Goal: Transaction & Acquisition: Book appointment/travel/reservation

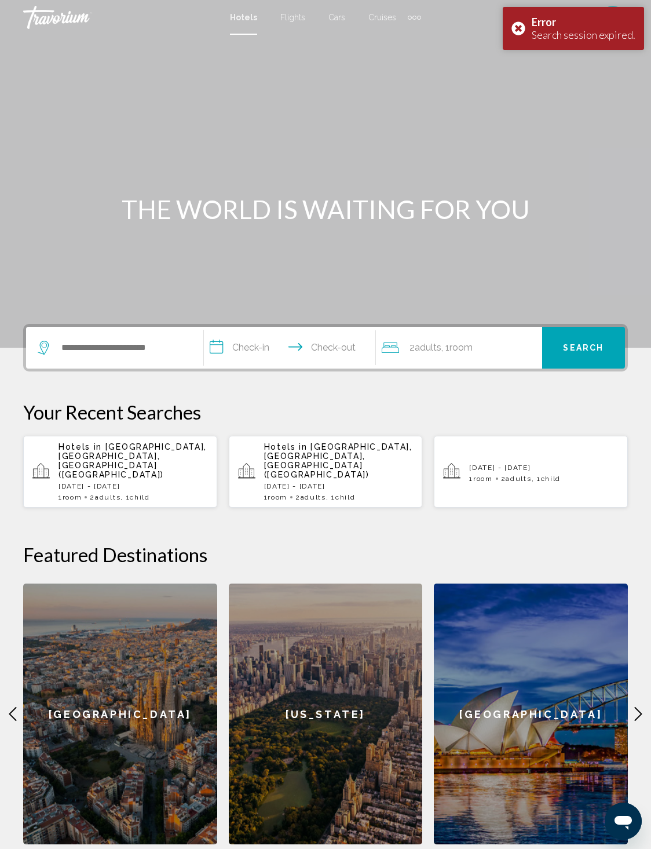
click at [523, 27] on div "Error Search session expired." at bounding box center [573, 28] width 141 height 43
click at [84, 451] on span "Hotels in" at bounding box center [80, 446] width 43 height 9
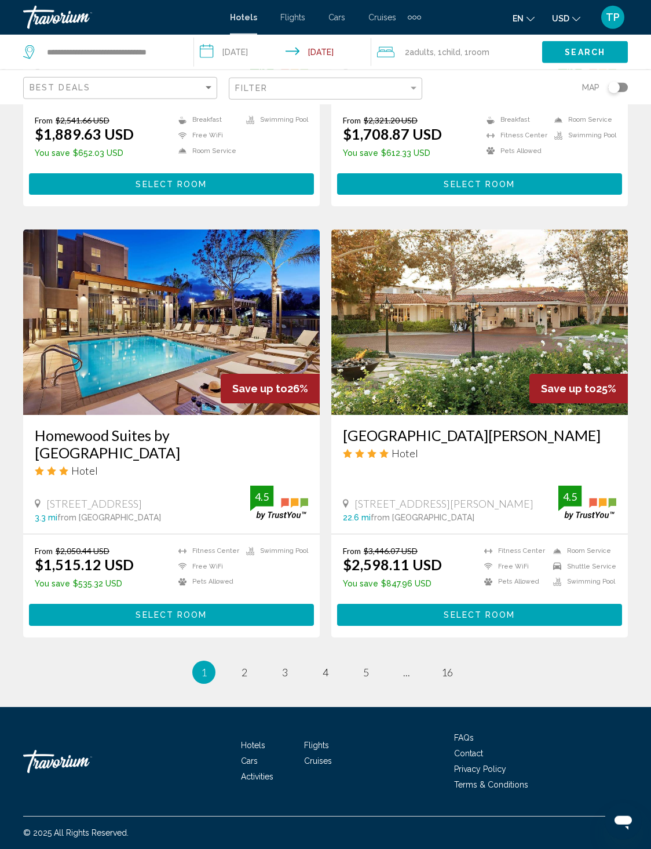
scroll to position [2537, 0]
click at [242, 679] on span "2" at bounding box center [245, 672] width 6 height 13
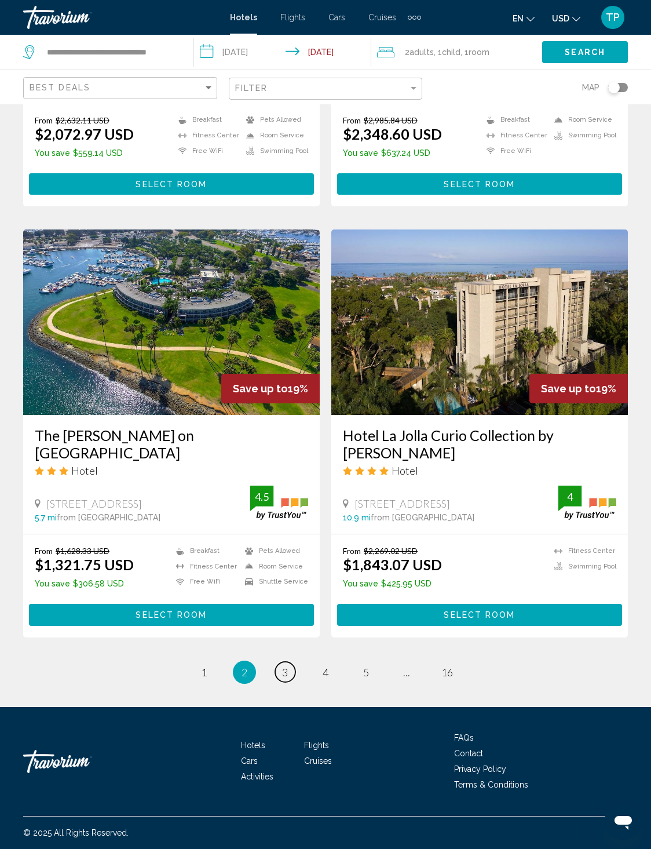
click at [282, 679] on span "3" at bounding box center [285, 672] width 6 height 13
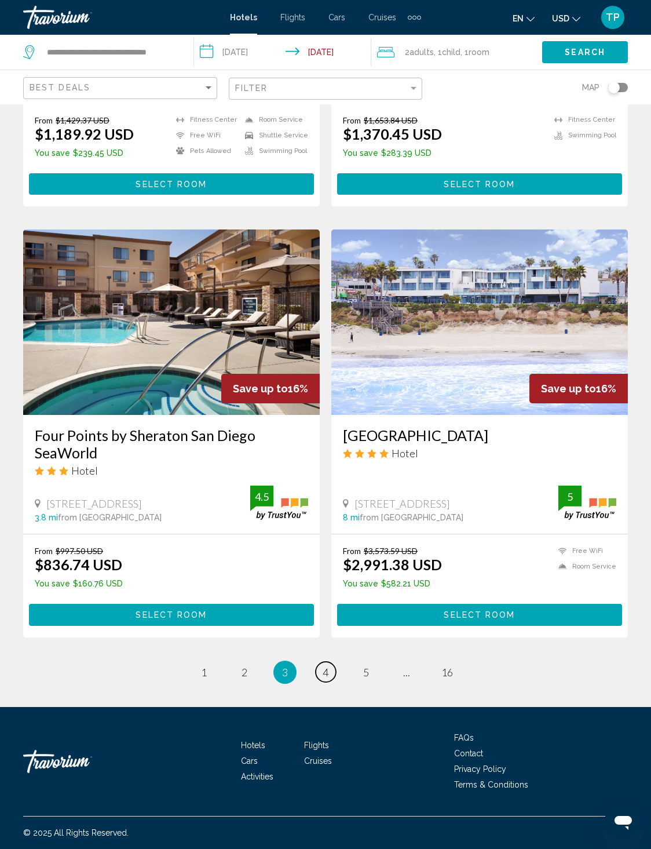
click at [326, 679] on span "4" at bounding box center [326, 672] width 6 height 13
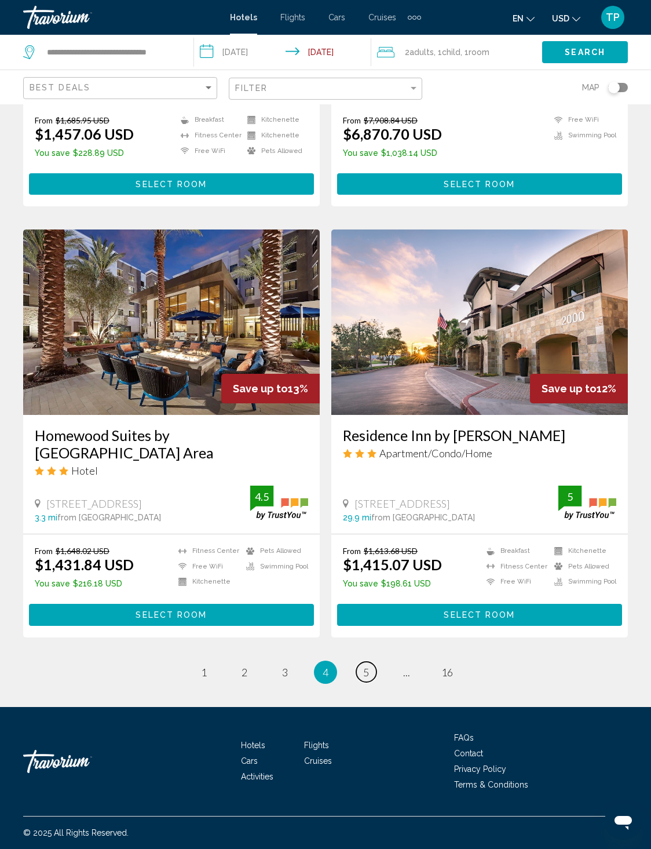
click at [377, 682] on link "page 5" at bounding box center [366, 672] width 20 height 20
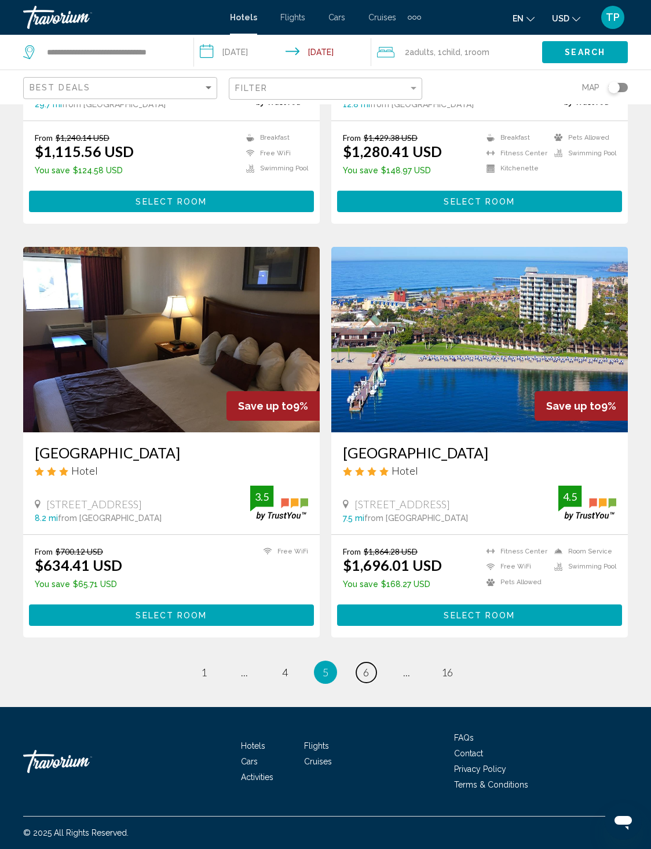
scroll to position [2516, 0]
click at [388, 486] on div "[STREET_ADDRESS] 7.5 mi from [GEOGRAPHIC_DATA] from hotel 4.5" at bounding box center [480, 504] width 274 height 37
click at [396, 626] on button "Select Room" at bounding box center [479, 614] width 285 height 21
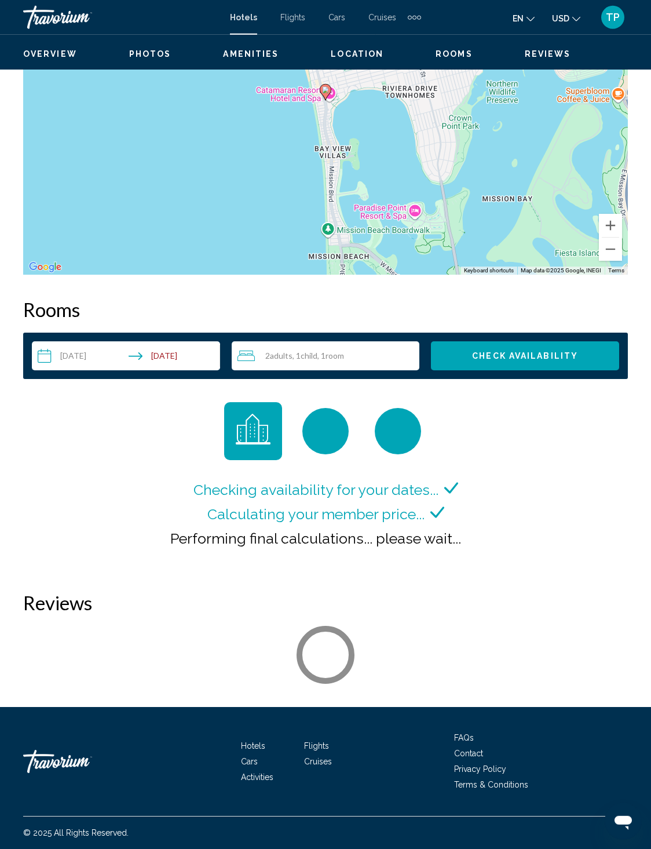
scroll to position [1811, 0]
click at [563, 361] on span "Check Availability" at bounding box center [525, 356] width 106 height 9
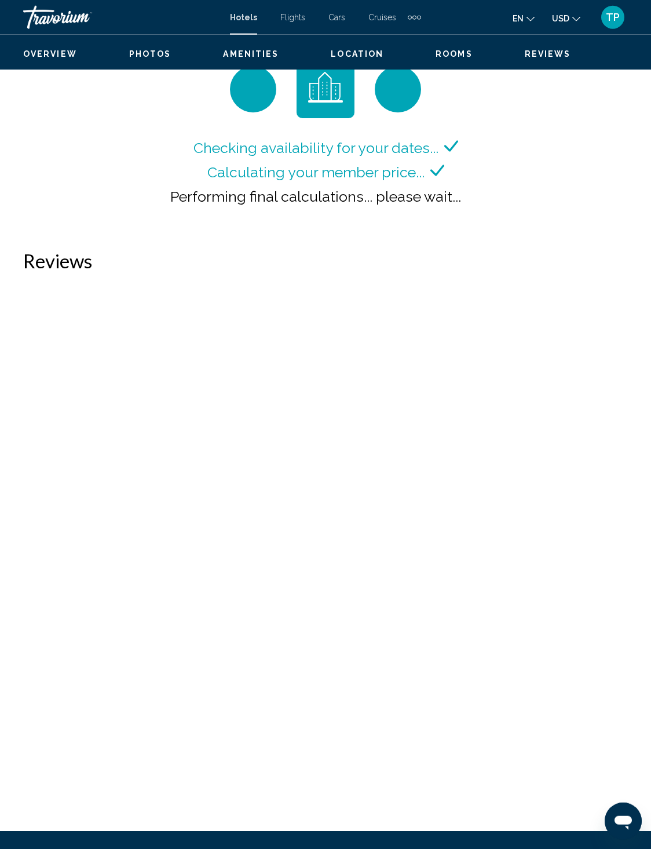
scroll to position [1758, 0]
click at [571, 19] on span "Check Availability" at bounding box center [525, 14] width 106 height 9
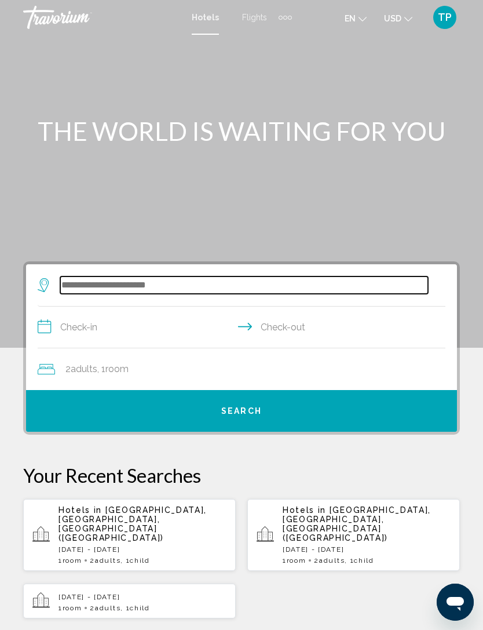
click at [69, 282] on input "Search widget" at bounding box center [244, 284] width 368 height 17
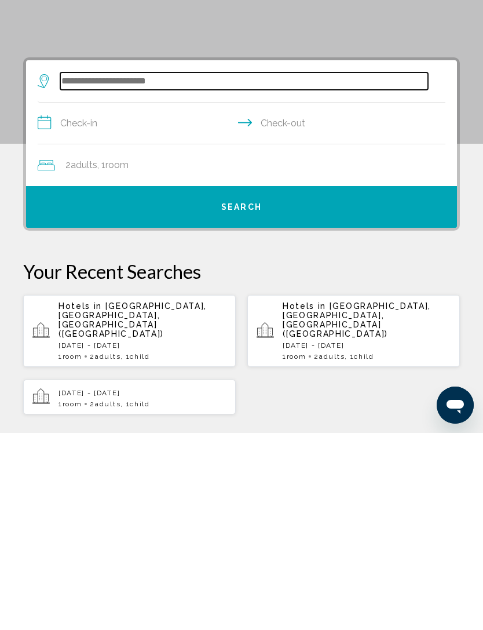
scroll to position [27, 0]
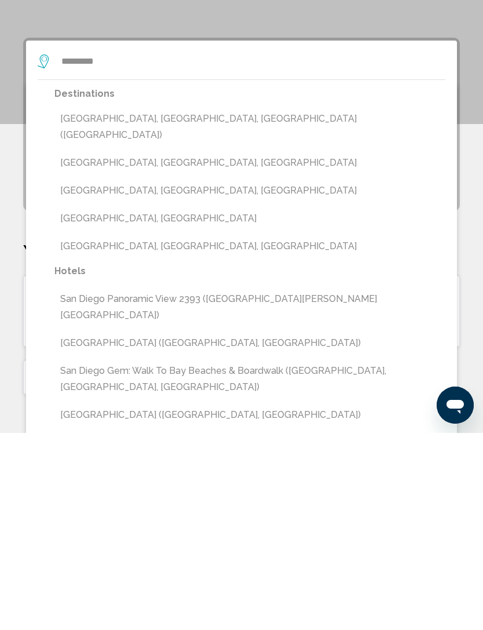
click at [73, 305] on button "[GEOGRAPHIC_DATA], [GEOGRAPHIC_DATA], [GEOGRAPHIC_DATA] ([GEOGRAPHIC_DATA])" at bounding box center [249, 324] width 391 height 38
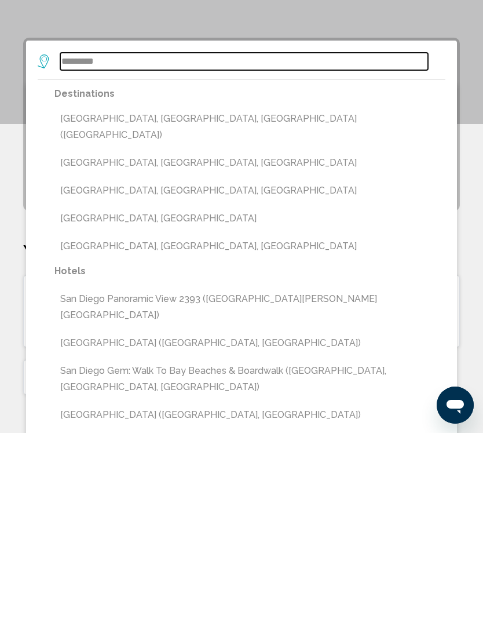
type input "**********"
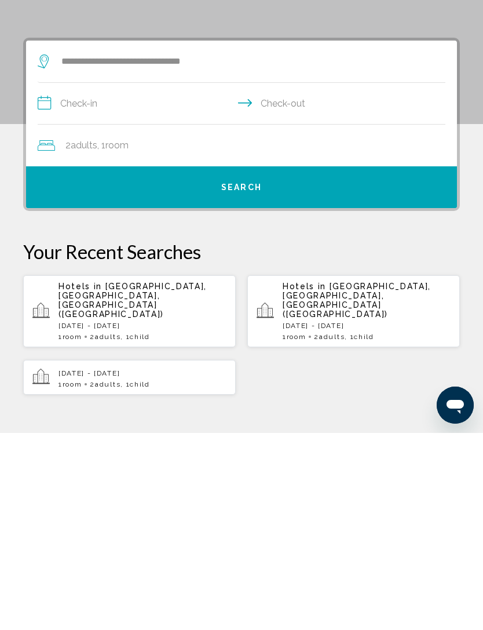
click at [67, 280] on input "**********" at bounding box center [244, 302] width 413 height 45
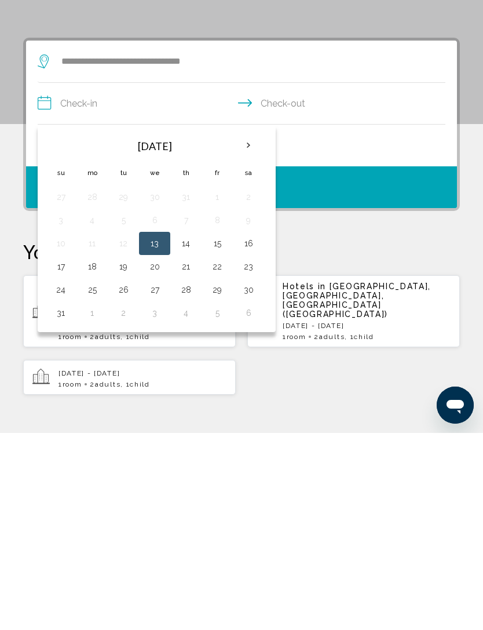
scroll to position [224, 0]
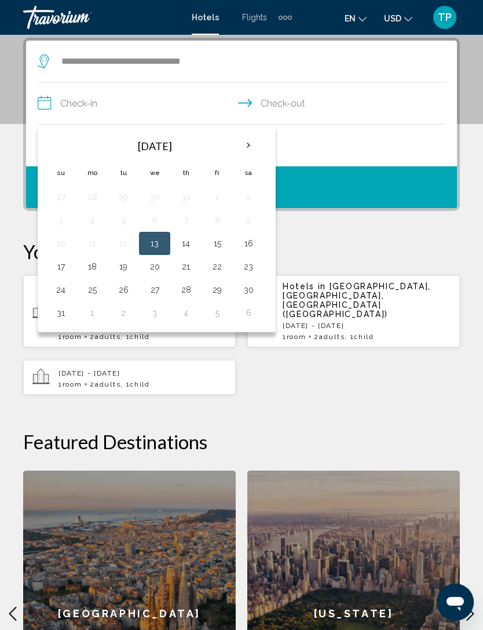
click at [85, 268] on button "18" at bounding box center [92, 266] width 19 height 16
click at [58, 291] on button "24" at bounding box center [61, 290] width 19 height 16
type input "**********"
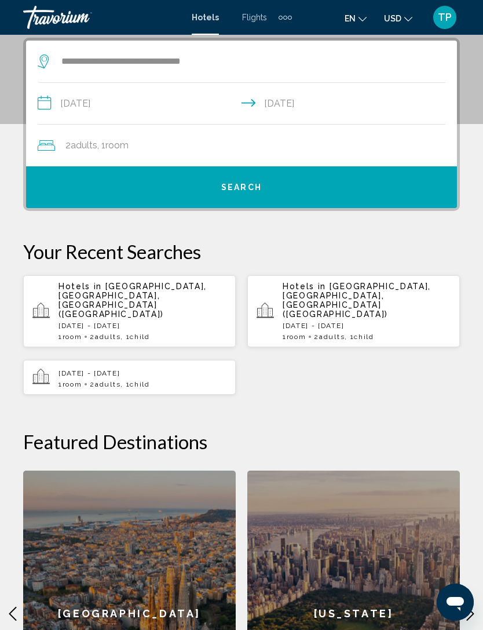
click at [75, 141] on span "Adults" at bounding box center [84, 145] width 27 height 11
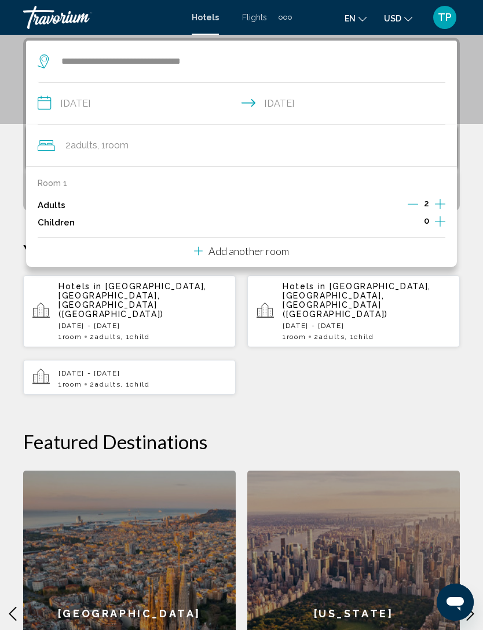
click at [444, 220] on icon "Increment children" at bounding box center [440, 221] width 10 height 14
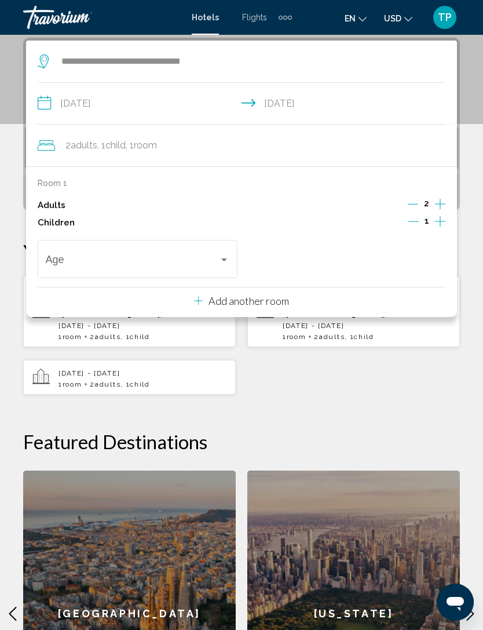
click at [218, 256] on span "Travelers: 2 adults, 1 child" at bounding box center [133, 262] width 174 height 12
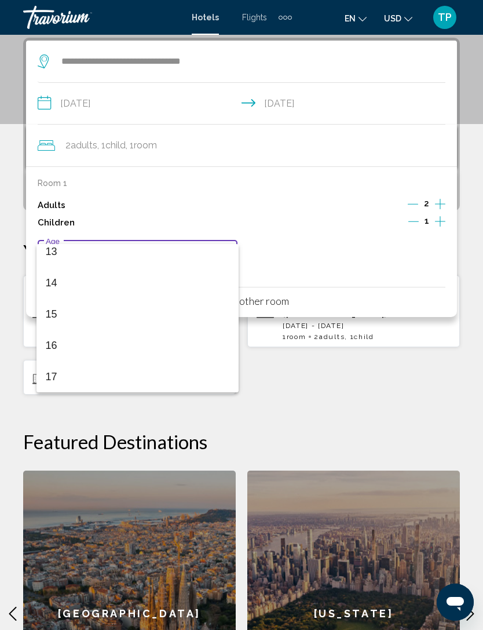
scroll to position [415, 0]
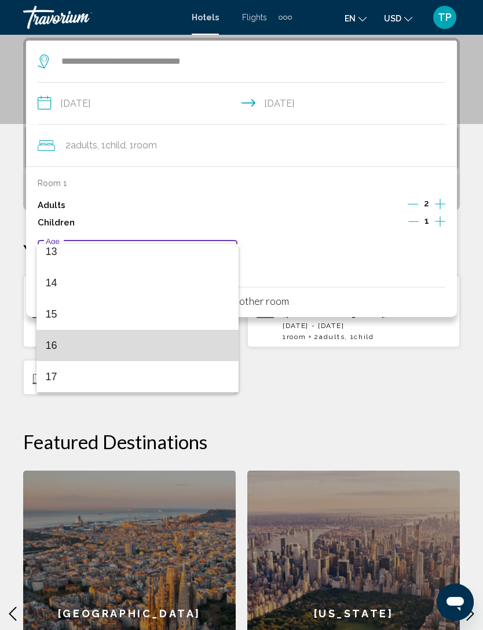
click at [53, 345] on span "16" at bounding box center [138, 345] width 184 height 31
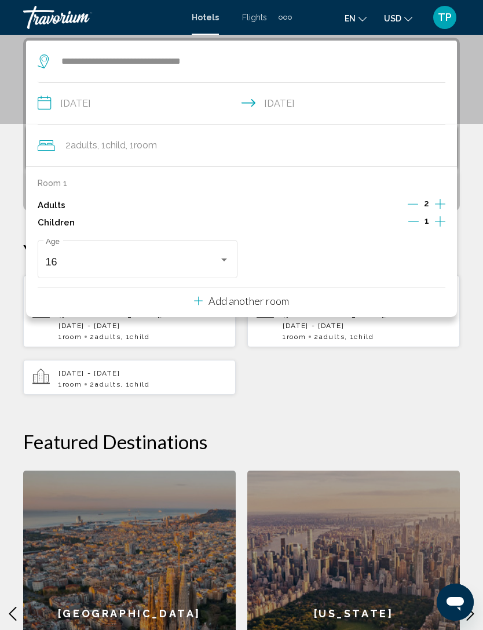
click at [274, 384] on div "**********" at bounding box center [241, 400] width 483 height 725
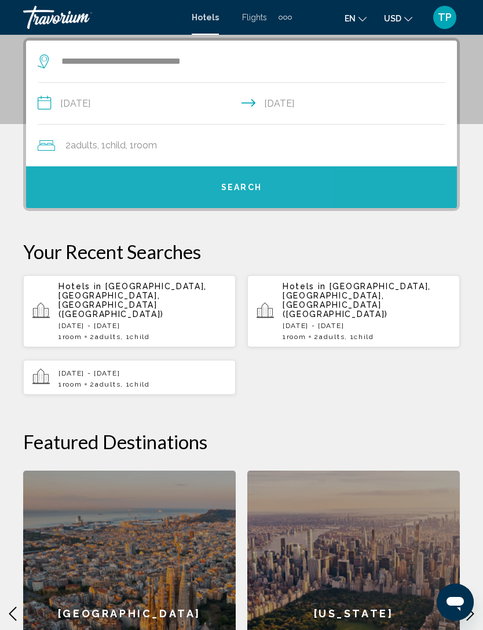
click at [175, 188] on button "Search" at bounding box center [241, 187] width 431 height 42
